Goal: Task Accomplishment & Management: Manage account settings

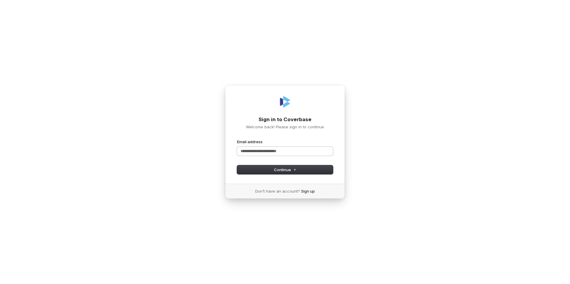
click at [253, 153] on input "Email address" at bounding box center [285, 151] width 96 height 9
click at [262, 175] on div "**********" at bounding box center [285, 134] width 120 height 99
click at [264, 174] on button "Continue" at bounding box center [285, 169] width 96 height 9
type input "**********"
